Goal: Task Accomplishment & Management: Manage account settings

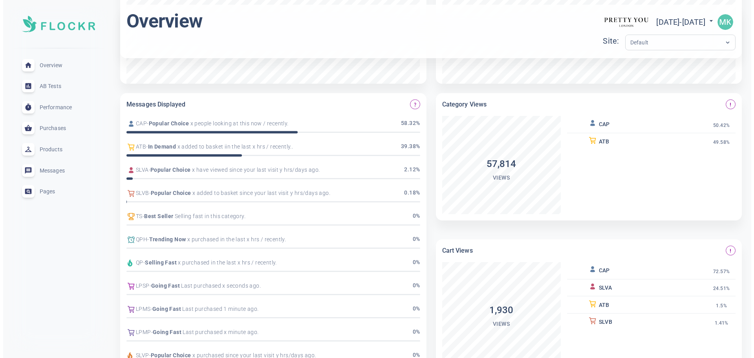
scroll to position [289, 0]
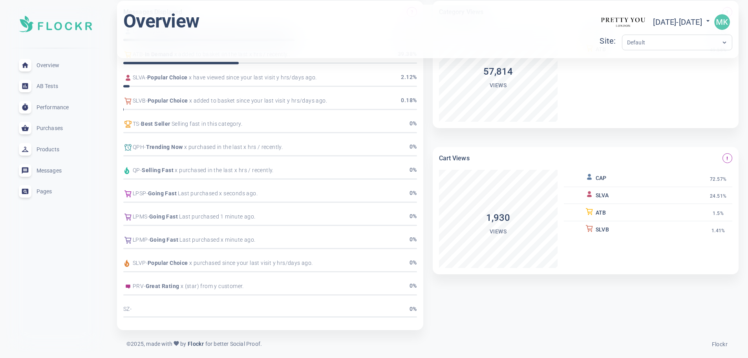
click at [48, 65] on span "Overview" at bounding box center [65, 65] width 57 height 0
click at [707, 18] on icon at bounding box center [708, 21] width 8 height 8
select select "7"
select select "2025"
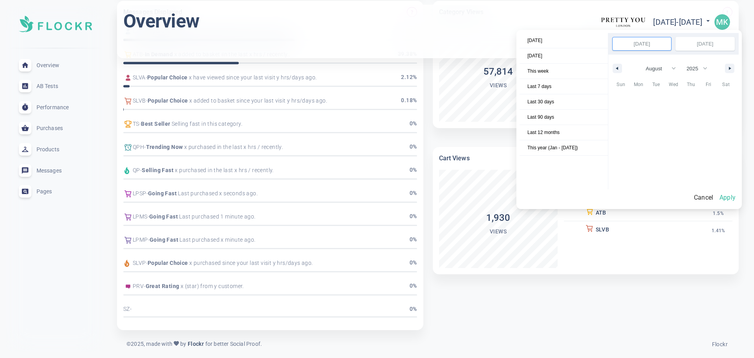
scroll to position [107556, 0]
click at [717, 18] on div at bounding box center [377, 179] width 754 height 358
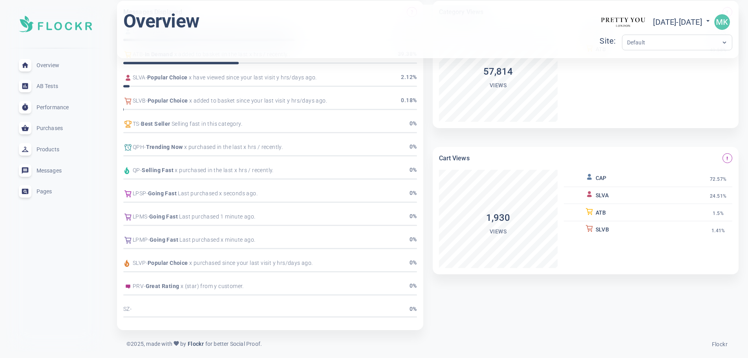
click at [720, 19] on div "Today Yesterday This week Last 7 days Last 30 days Last 90 days Last 12 months …" at bounding box center [374, 185] width 748 height 345
click at [720, 23] on img "button" at bounding box center [722, 22] width 16 height 16
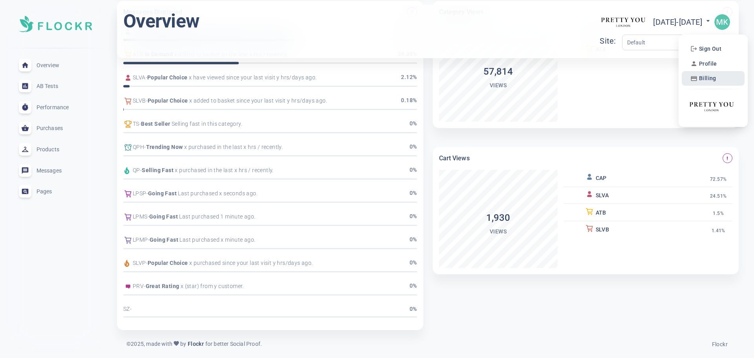
click at [712, 75] on span "Billing" at bounding box center [707, 78] width 17 height 7
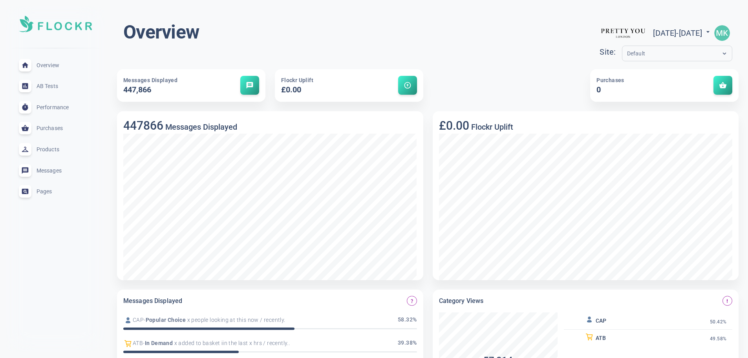
click at [55, 111] on div "Performance expand_less" at bounding box center [56, 107] width 86 height 21
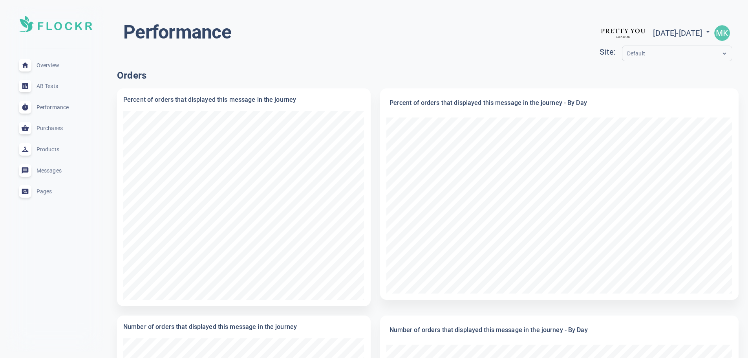
click at [622, 59] on div "Default" at bounding box center [677, 54] width 110 height 16
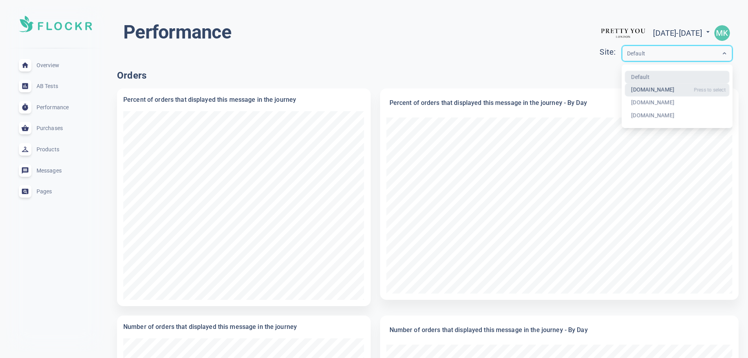
click at [625, 91] on div "prettyyoulondon.com" at bounding box center [677, 90] width 105 height 13
click at [646, 53] on div "Default" at bounding box center [669, 53] width 95 height 9
click at [625, 92] on div "prettyyoulondon.com" at bounding box center [677, 90] width 105 height 13
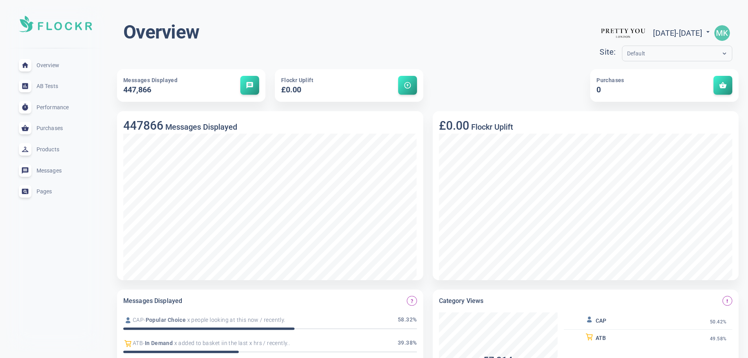
click at [627, 54] on input "text" at bounding box center [658, 53] width 63 height 9
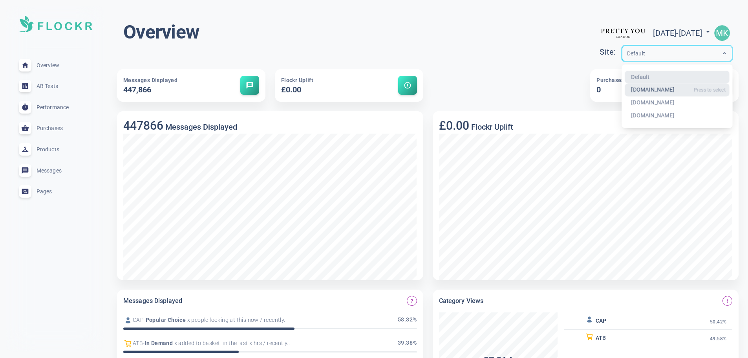
click at [625, 87] on div "prettyyoulondon.com" at bounding box center [677, 90] width 105 height 13
click at [627, 53] on input "text" at bounding box center [658, 53] width 63 height 9
click at [663, 103] on div "pretty-you-london-uk.myshopify.com" at bounding box center [677, 102] width 105 height 13
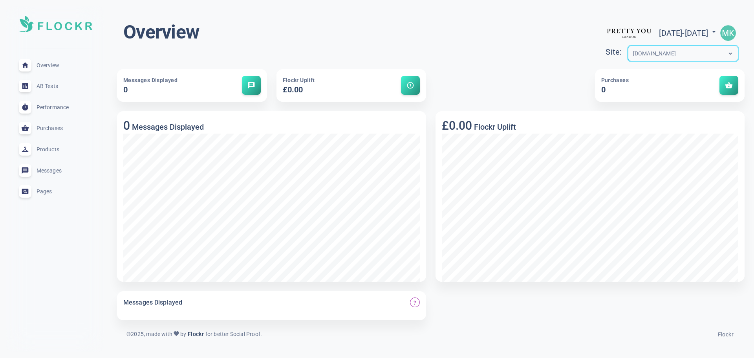
click at [640, 56] on div "pretty-you-london-uk.myshopify.com" at bounding box center [654, 53] width 43 height 9
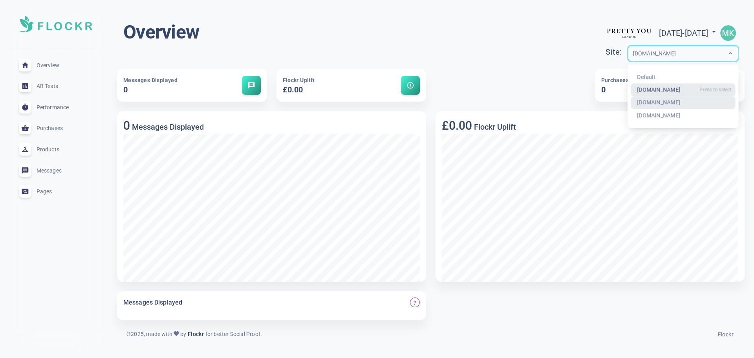
click at [630, 88] on div "prettyyoulondon.com" at bounding box center [682, 90] width 105 height 13
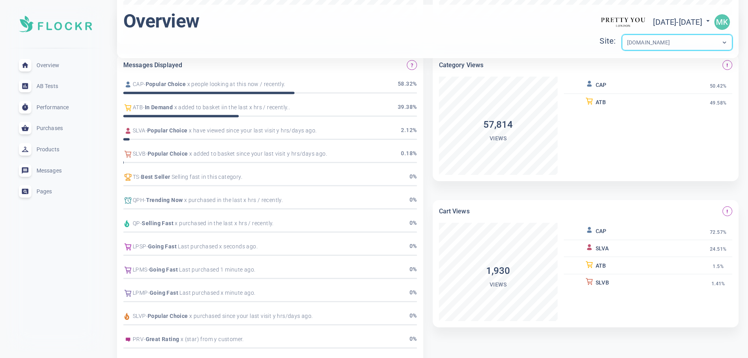
scroll to position [289, 0]
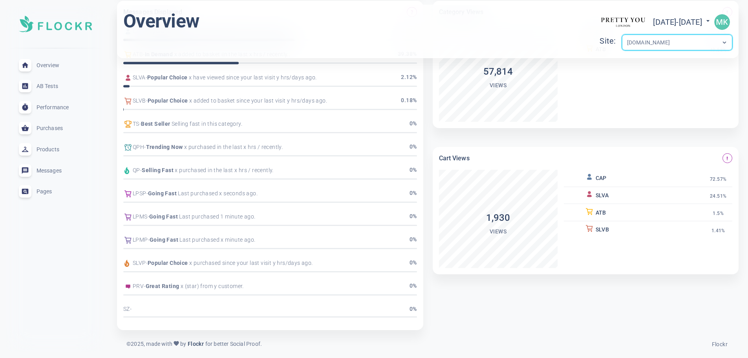
click at [53, 186] on div "Pages expand_less" at bounding box center [56, 191] width 86 height 21
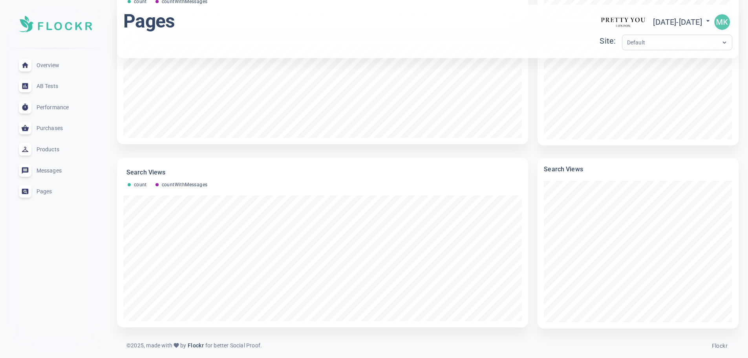
scroll to position [1925, 0]
click at [60, 128] on span "Purchases" at bounding box center [65, 128] width 57 height 0
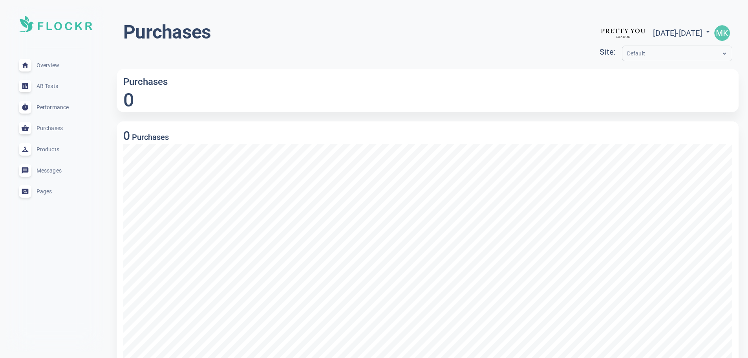
click at [55, 107] on span "Performance" at bounding box center [65, 107] width 57 height 0
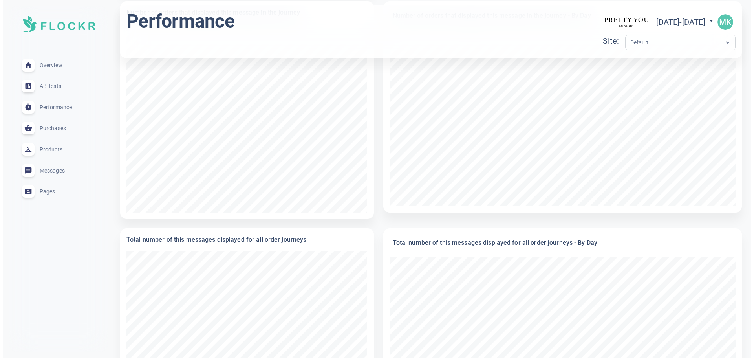
scroll to position [433, 0]
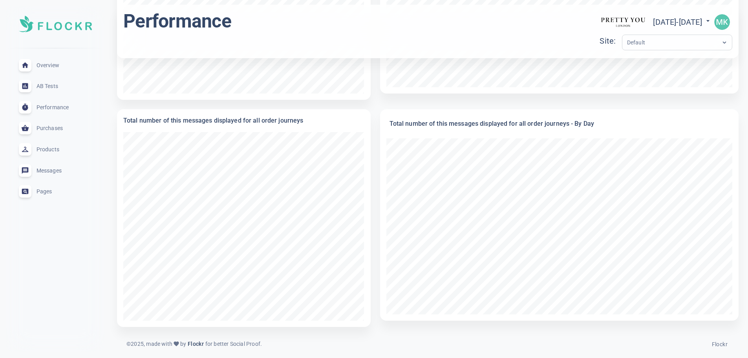
click at [724, 23] on img "button" at bounding box center [722, 22] width 16 height 16
click at [714, 62] on span "Profile" at bounding box center [708, 63] width 18 height 7
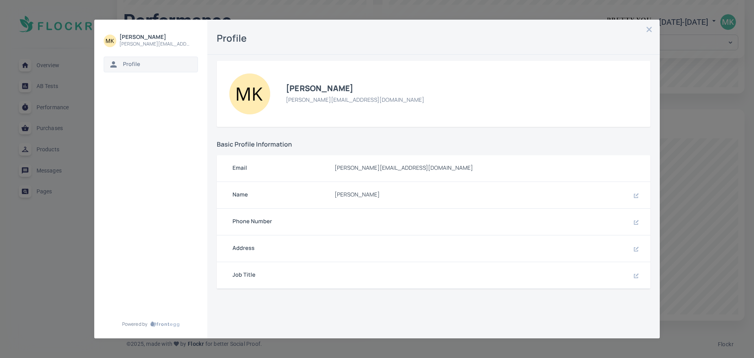
click at [647, 28] on icon "button" at bounding box center [649, 29] width 5 height 5
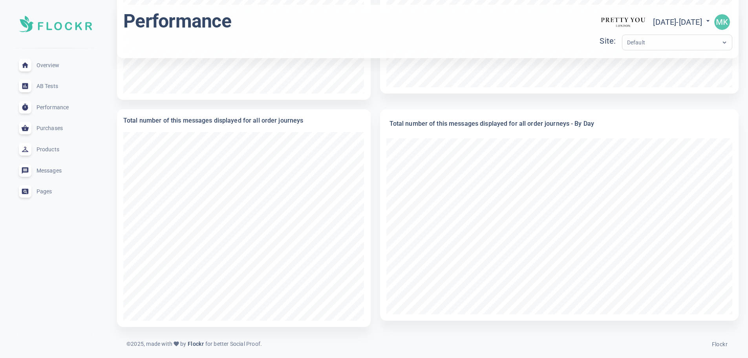
click at [725, 25] on img "button" at bounding box center [722, 22] width 16 height 16
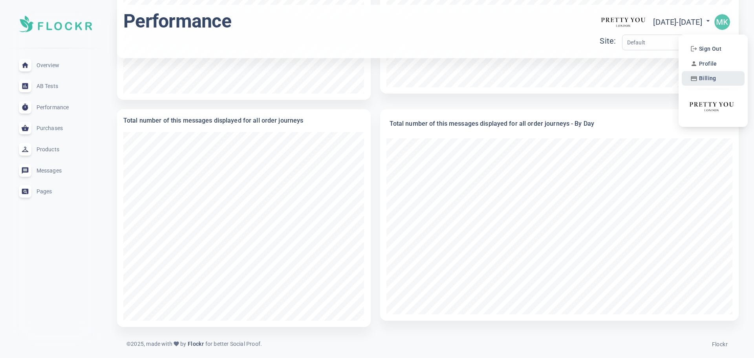
click at [714, 78] on span "Billing" at bounding box center [707, 78] width 17 height 7
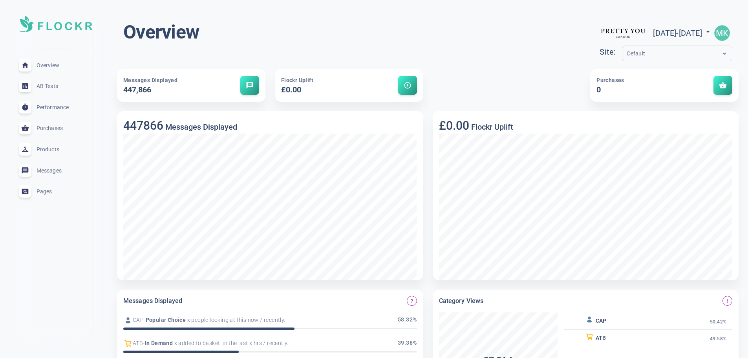
click at [725, 29] on img "button" at bounding box center [722, 33] width 16 height 16
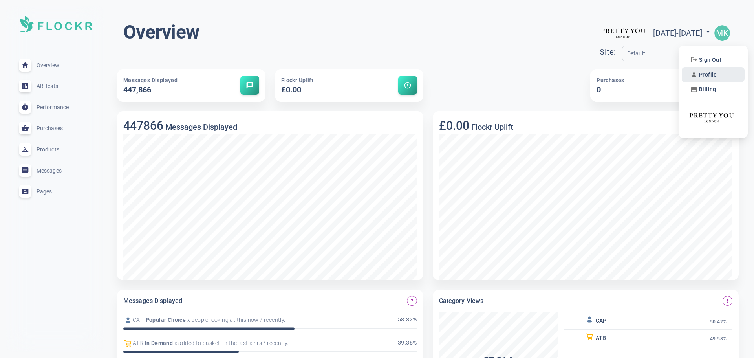
click at [710, 76] on span "Profile" at bounding box center [708, 74] width 18 height 7
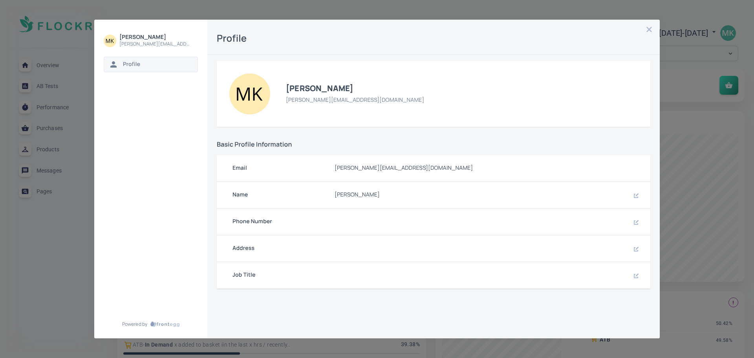
drag, startPoint x: 649, startPoint y: 31, endPoint x: 735, endPoint y: 33, distance: 86.4
click at [649, 32] on icon "button" at bounding box center [649, 29] width 6 height 6
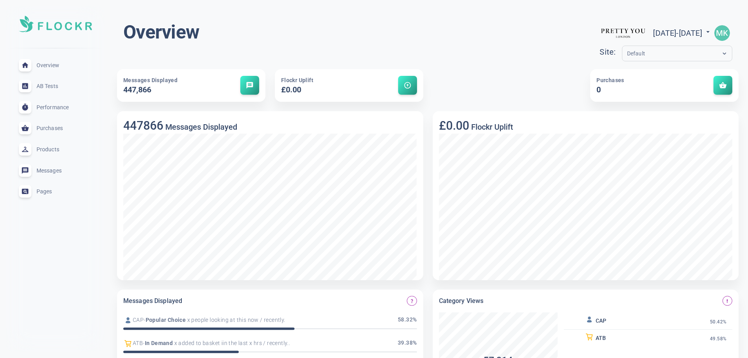
click at [724, 34] on img "button" at bounding box center [722, 33] width 16 height 16
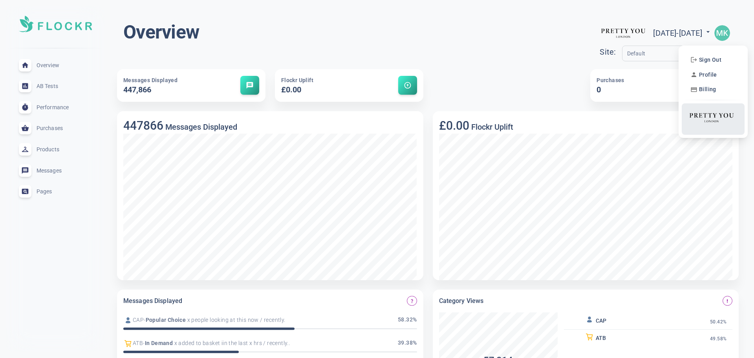
click at [708, 124] on img at bounding box center [711, 117] width 47 height 25
click at [714, 119] on img at bounding box center [711, 117] width 47 height 25
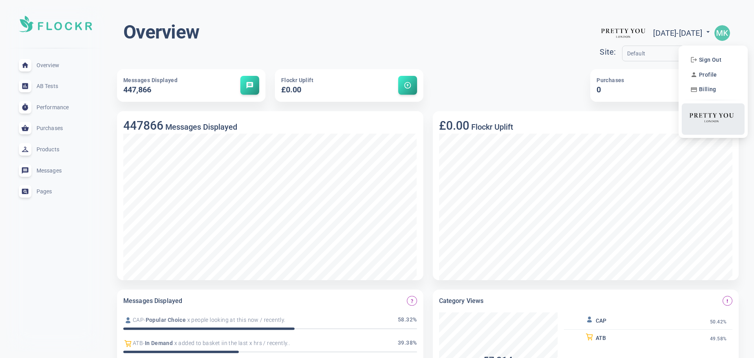
click at [714, 119] on img at bounding box center [711, 117] width 47 height 25
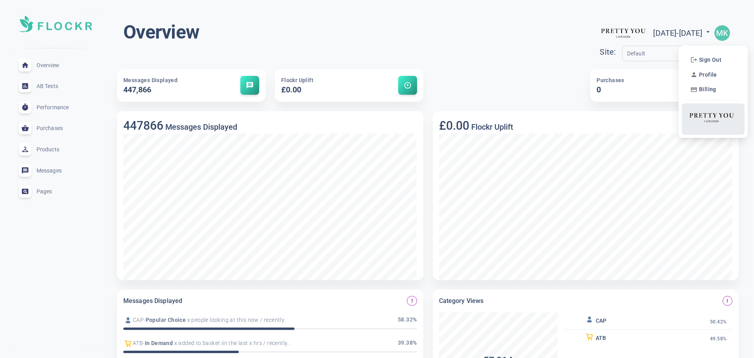
click at [714, 119] on img at bounding box center [711, 117] width 47 height 25
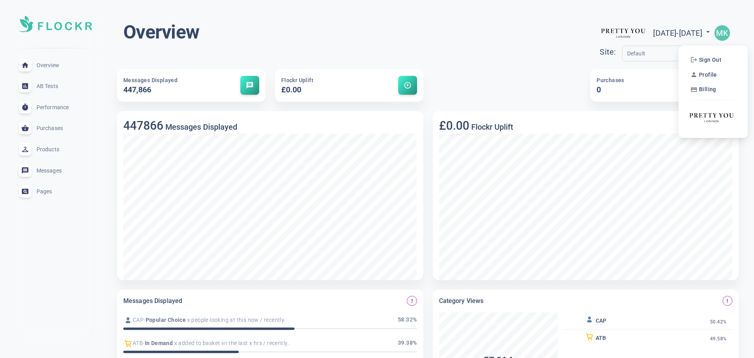
click at [380, 21] on div at bounding box center [377, 179] width 754 height 358
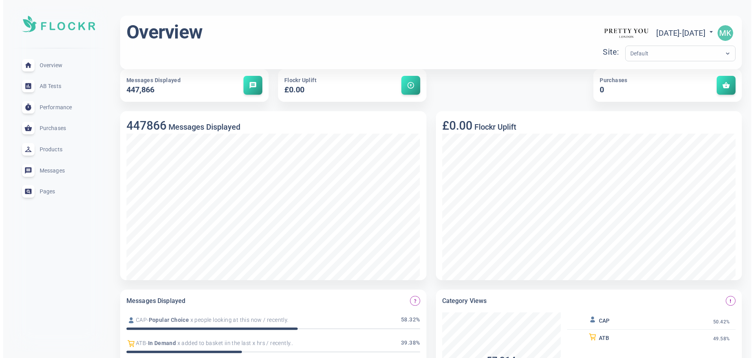
scroll to position [289, 0]
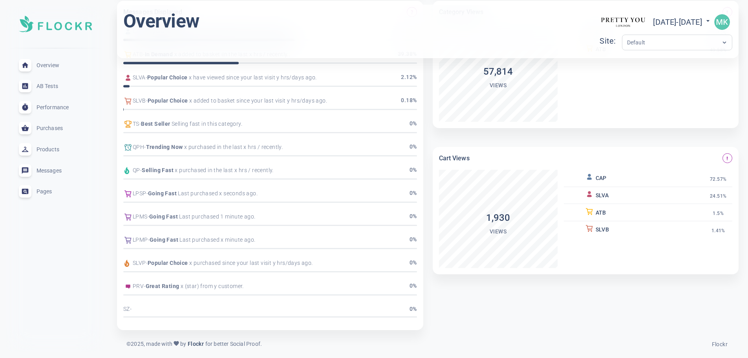
click at [716, 345] on span "Flockr" at bounding box center [720, 344] width 16 height 6
click at [716, 22] on img "button" at bounding box center [722, 22] width 16 height 16
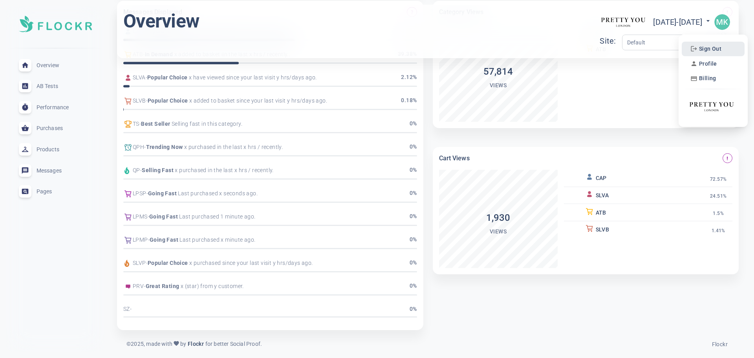
click at [708, 49] on span "Sign Out" at bounding box center [710, 49] width 22 height 7
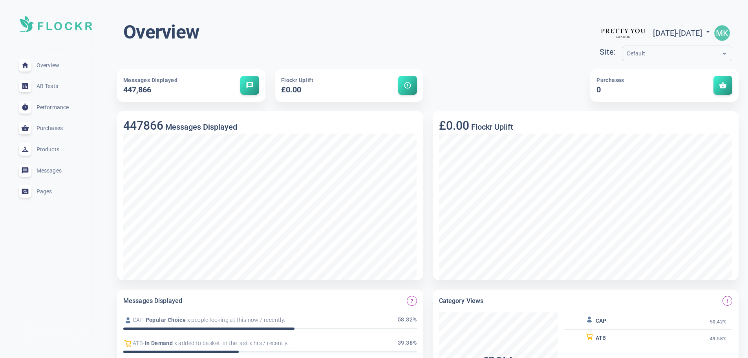
click at [460, 30] on div "Overview [DATE] - [DATE] menu Site: Default" at bounding box center [427, 42] width 609 height 44
click at [60, 128] on span "Purchases" at bounding box center [65, 128] width 57 height 0
